Goal: Task Accomplishment & Management: Manage account settings

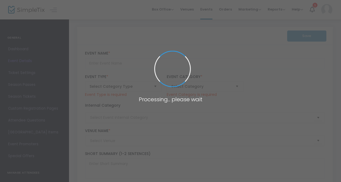
type input "Excellence In Entrepreneurship"
type textarea "The Excellence in Entrepreneurship (EIE) program is a 7-week hybrid training co…"
checkbox input "true"
type input "Register Now"
type input "EIE"
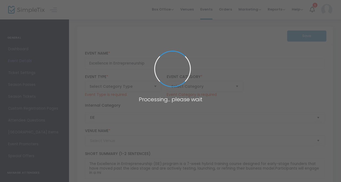
type input "Mega Workplace"
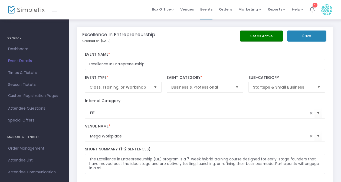
click at [307, 35] on button "Save" at bounding box center [306, 36] width 39 height 11
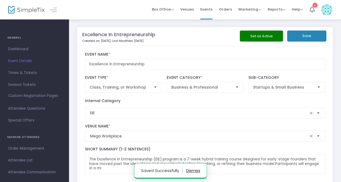
click at [29, 73] on span "Times & Tickets" at bounding box center [34, 73] width 53 height 7
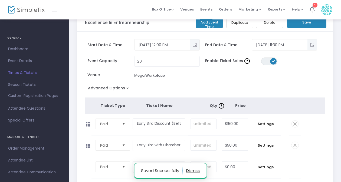
scroll to position [54, 0]
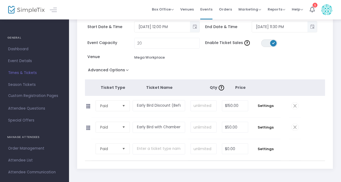
click at [294, 128] on span at bounding box center [295, 127] width 7 height 7
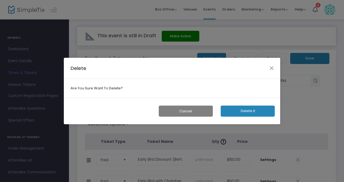
click at [247, 114] on button "Delete it" at bounding box center [248, 111] width 54 height 11
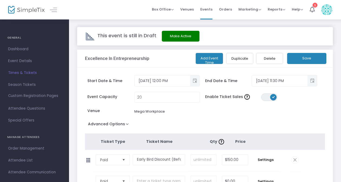
click at [304, 61] on button "Save" at bounding box center [306, 58] width 39 height 11
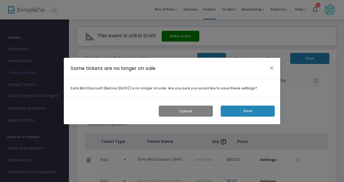
click at [260, 109] on button "Save" at bounding box center [248, 111] width 54 height 11
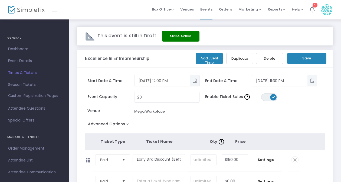
click at [195, 82] on span "Toggle popup" at bounding box center [194, 81] width 9 height 9
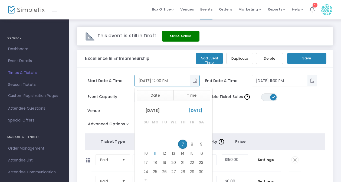
scroll to position [8, 0]
click at [163, 151] on span "12" at bounding box center [164, 153] width 9 height 9
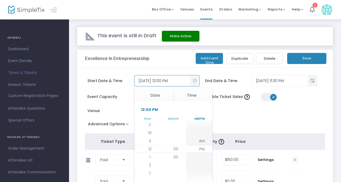
click at [312, 57] on button "Save" at bounding box center [306, 58] width 39 height 11
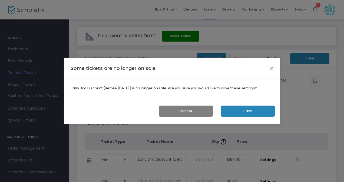
click at [263, 109] on button "Save" at bounding box center [248, 111] width 54 height 11
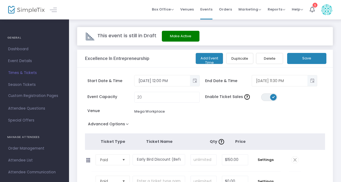
click at [315, 82] on span "Toggle popup" at bounding box center [312, 81] width 9 height 9
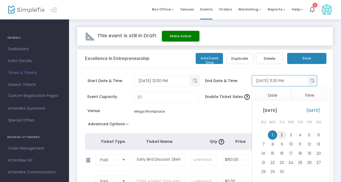
click at [281, 134] on span "2" at bounding box center [281, 135] width 9 height 9
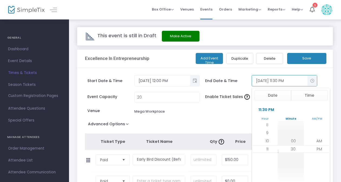
click at [292, 142] on span "00" at bounding box center [293, 141] width 5 height 5
click at [315, 59] on button "Save" at bounding box center [306, 58] width 39 height 11
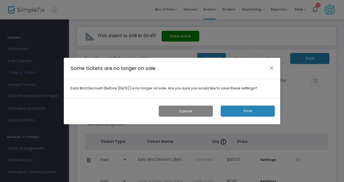
click at [258, 113] on button "Save" at bounding box center [248, 111] width 54 height 11
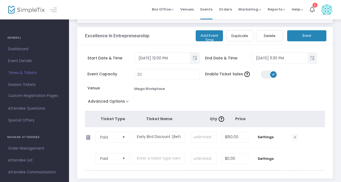
scroll to position [54, 0]
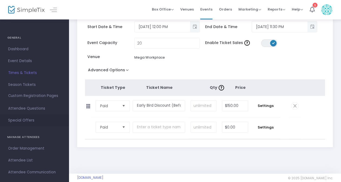
click at [22, 117] on span "Special Offers" at bounding box center [34, 120] width 53 height 7
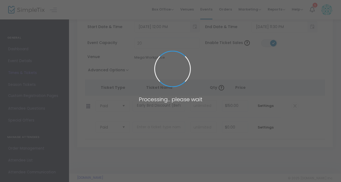
scroll to position [14, 0]
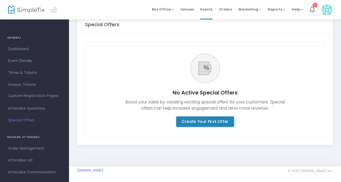
click at [193, 123] on m-button "Create Your First Offer" at bounding box center [205, 122] width 58 height 11
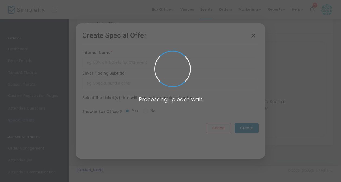
scroll to position [0, 0]
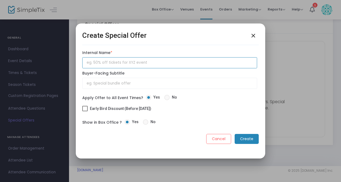
click at [114, 63] on input "text" at bounding box center [169, 62] width 175 height 11
type input "Chamber Member Discount"
drag, startPoint x: 144, startPoint y: 62, endPoint x: 71, endPoint y: 64, distance: 73.1
click at [71, 64] on div "Create Special Offer close Internal Name * Chamber Member Discount Internal nam…" at bounding box center [170, 91] width 341 height 182
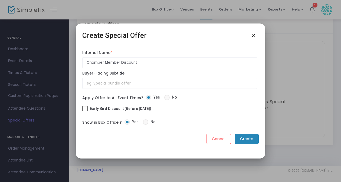
click at [247, 138] on m-button "Create" at bounding box center [247, 139] width 24 height 10
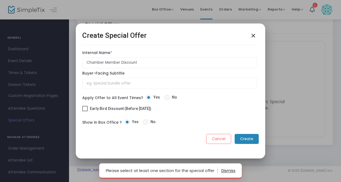
click at [85, 107] on span at bounding box center [84, 108] width 5 height 5
click at [85, 112] on input "Early Bird Discount (Before [DATE])" at bounding box center [85, 112] width 0 height 0
checkbox input "true"
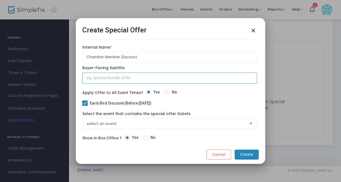
click at [128, 77] on input "text" at bounding box center [169, 78] width 175 height 11
